Goal: Task Accomplishment & Management: Manage account settings

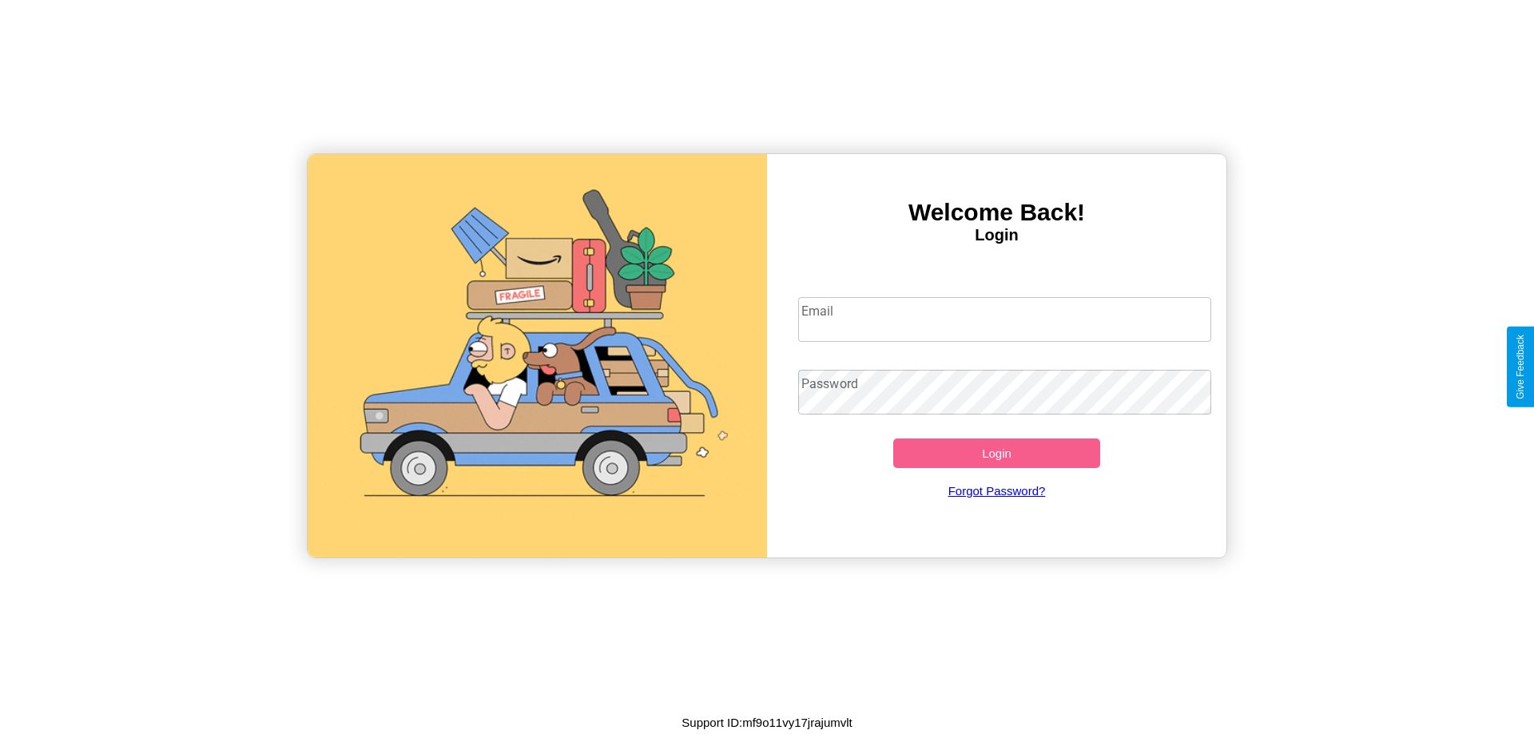
click at [1005, 319] on input "Email" at bounding box center [1005, 319] width 414 height 45
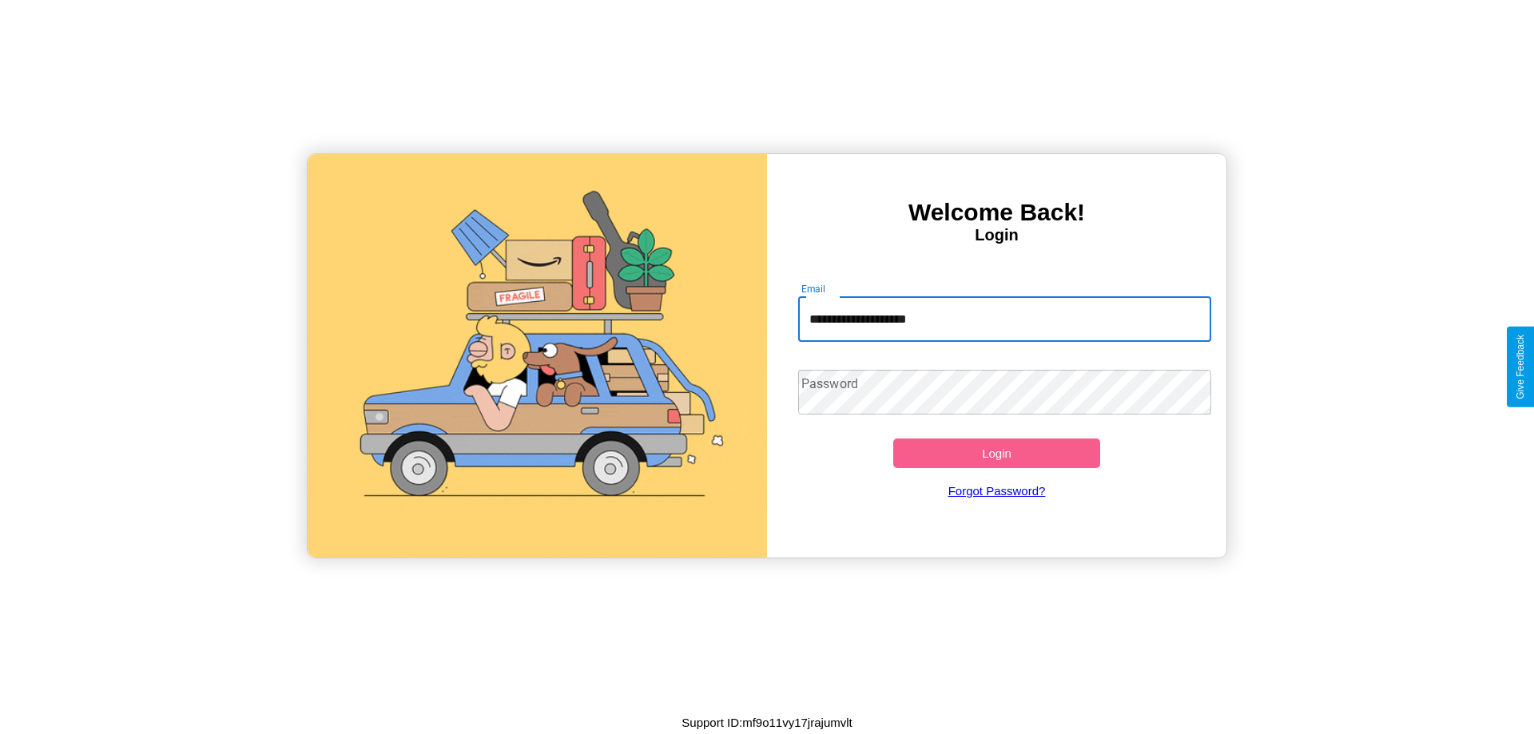
type input "**********"
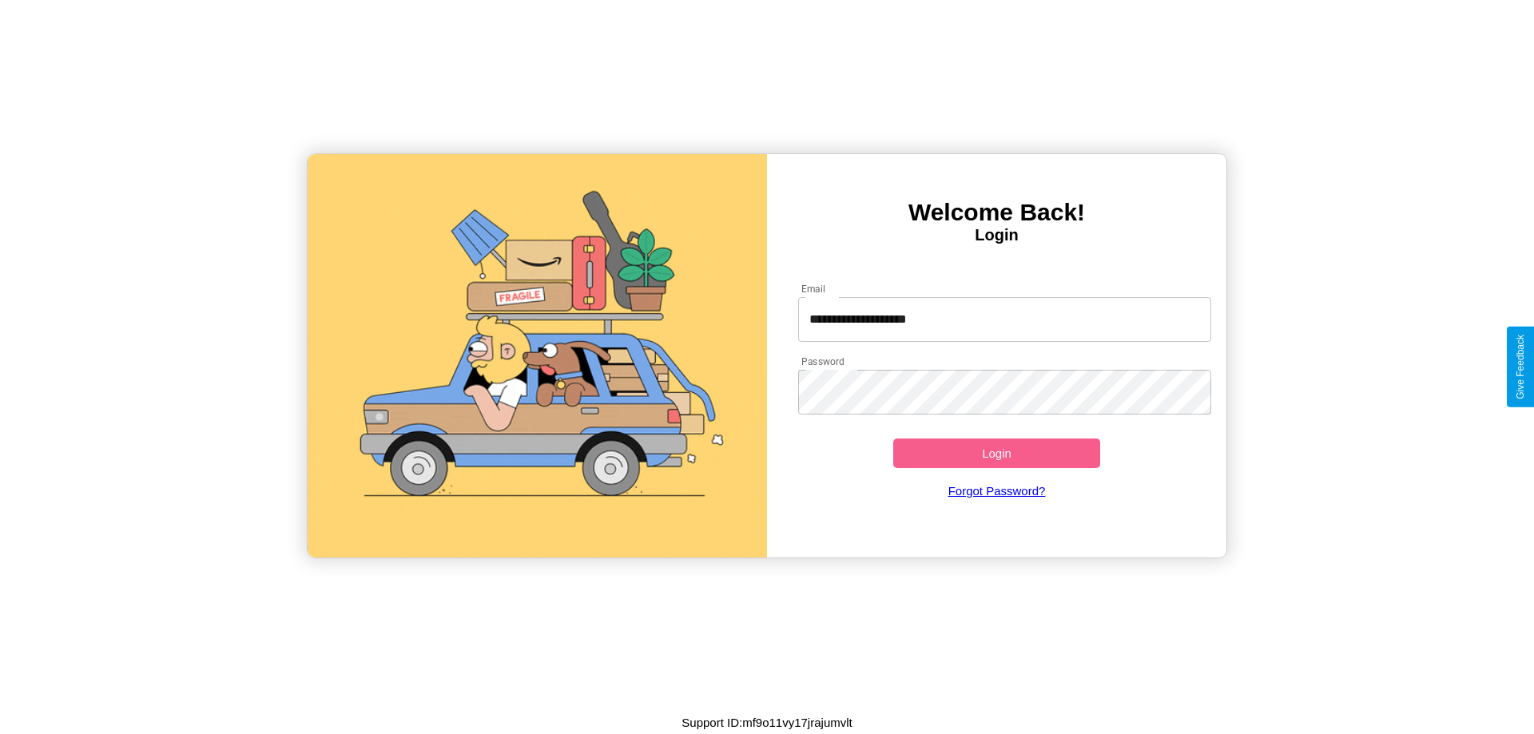
click at [997, 453] on button "Login" at bounding box center [997, 454] width 207 height 30
